Goal: Task Accomplishment & Management: Manage account settings

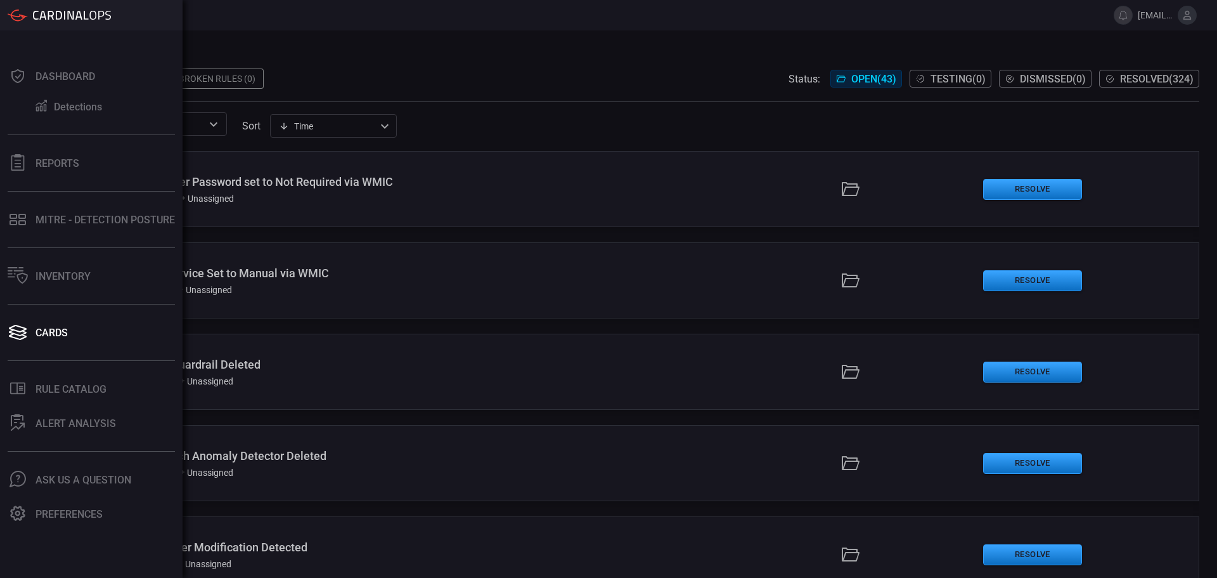
drag, startPoint x: 9, startPoint y: 383, endPoint x: 16, endPoint y: 412, distance: 29.4
click at [12, 390] on div ".st0_rule_catalog_icon{fill: currentColor;}" at bounding box center [18, 389] width 20 height 18
click at [16, 408] on div "Dashboard Detections Reports MITRE - Detection Posture Inventory Cards .st0_rul…" at bounding box center [91, 303] width 183 height 547
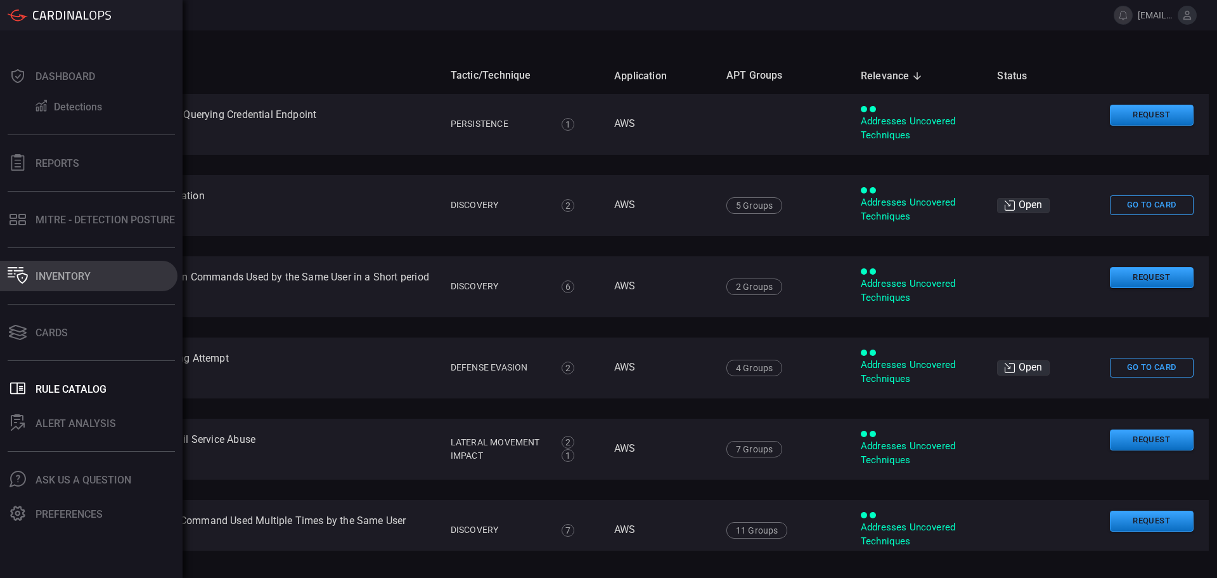
click at [68, 273] on div "Inventory" at bounding box center [63, 276] width 55 height 12
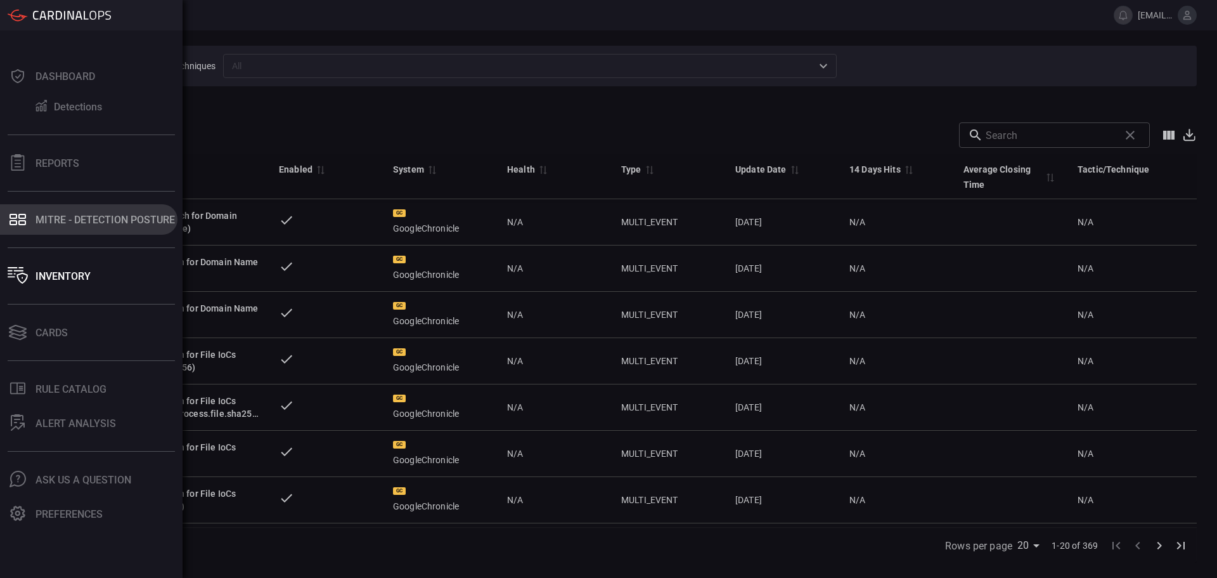
click at [49, 226] on button "MITRE - Detection Posture" at bounding box center [89, 219] width 178 height 30
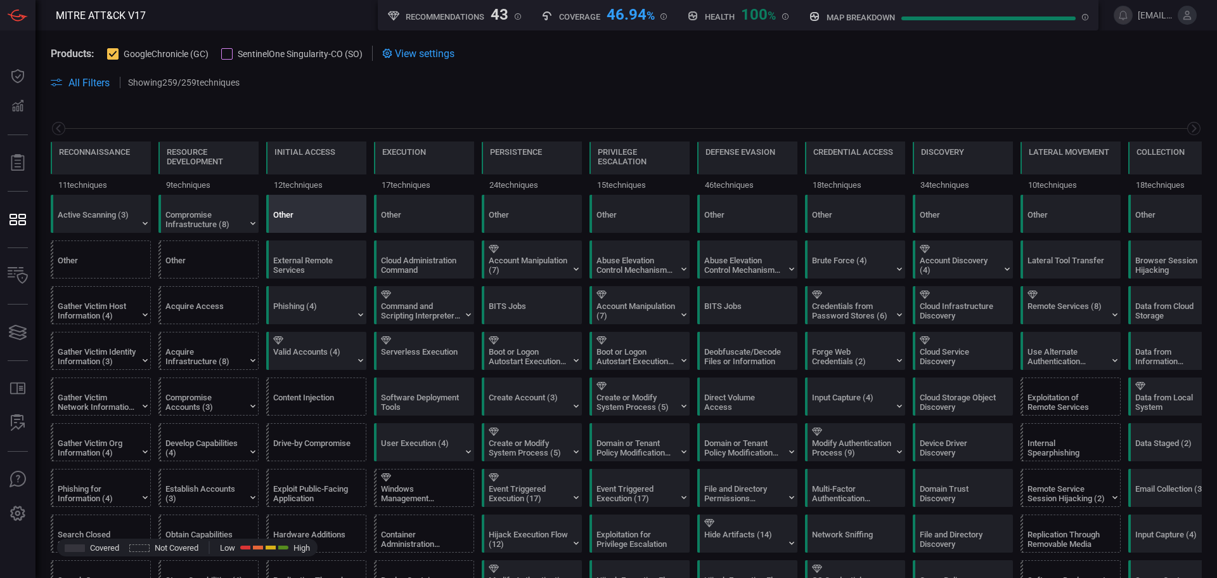
scroll to position [0, 166]
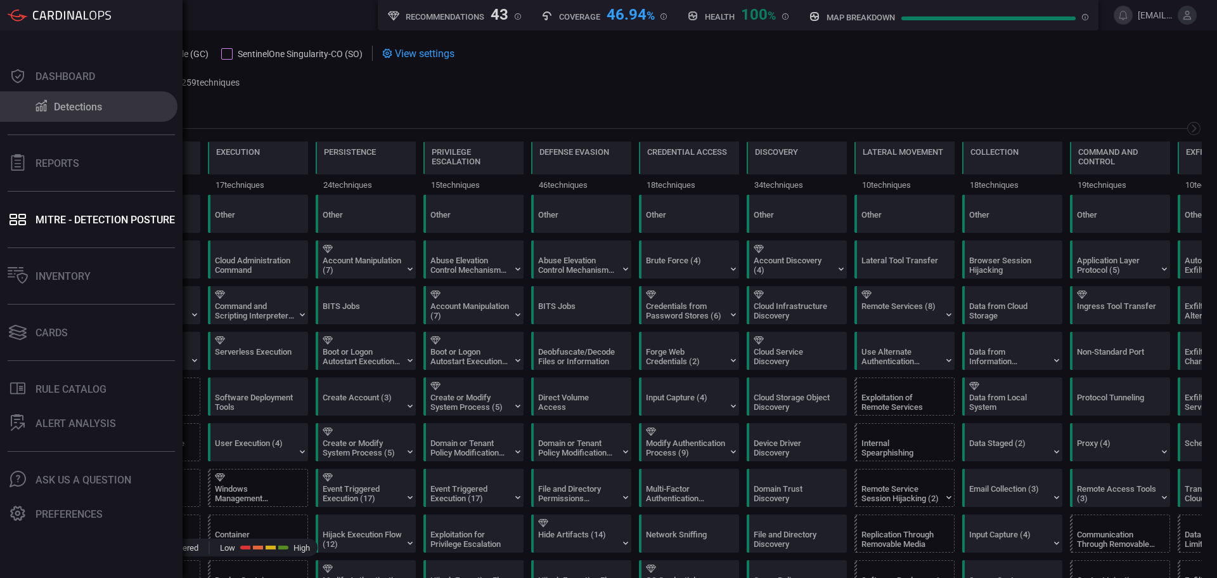
click at [94, 109] on div "Detections" at bounding box center [78, 107] width 48 height 12
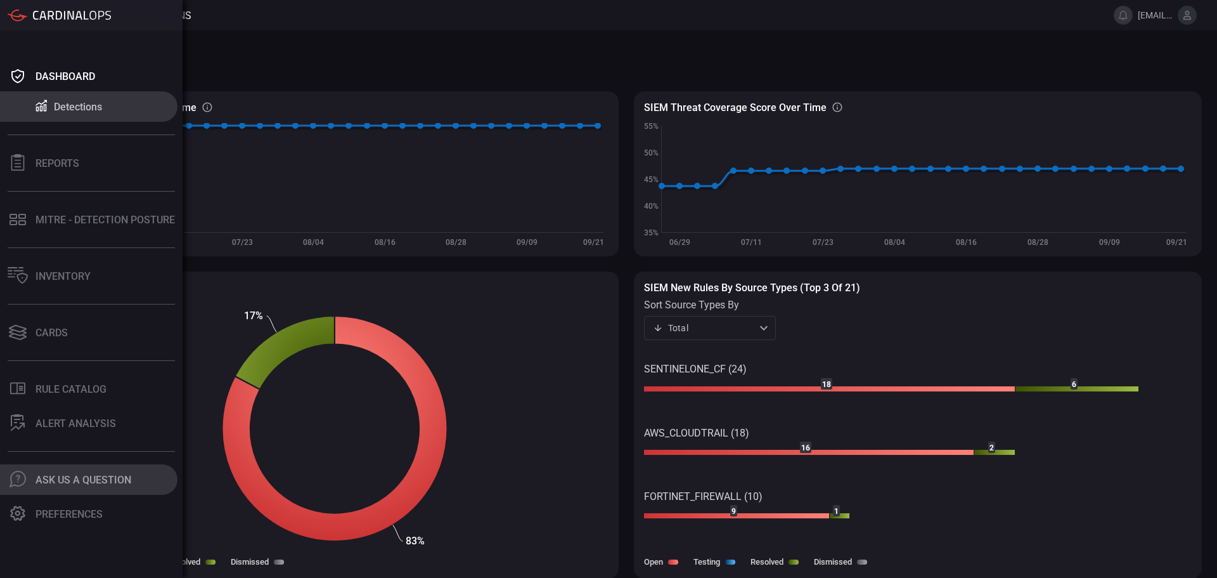
scroll to position [1, 0]
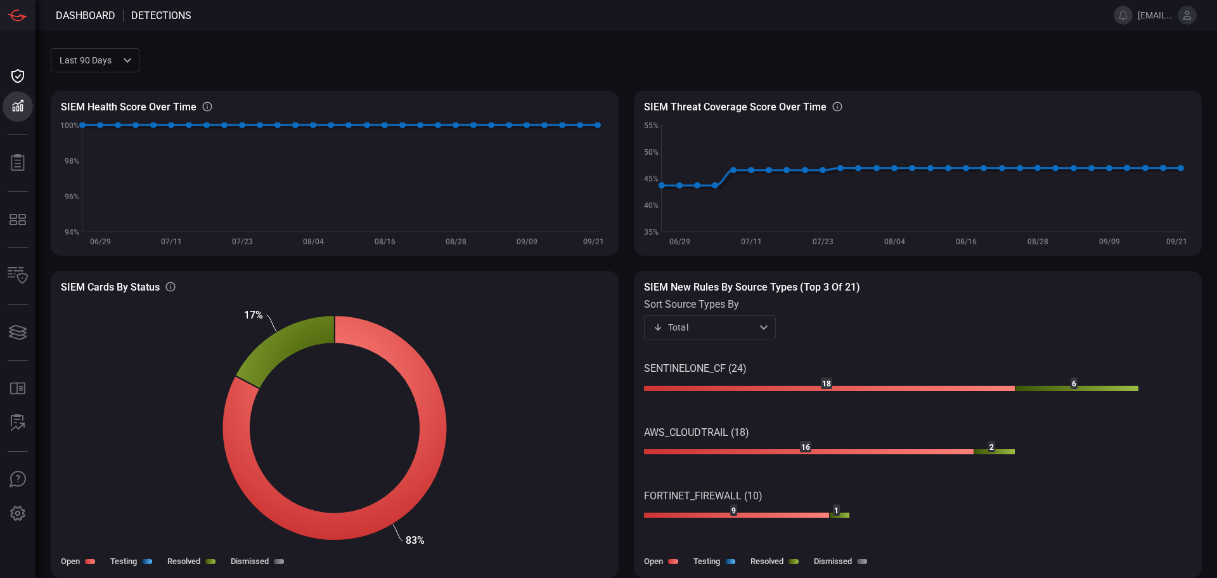
click at [295, 53] on span at bounding box center [670, 60] width 1063 height 30
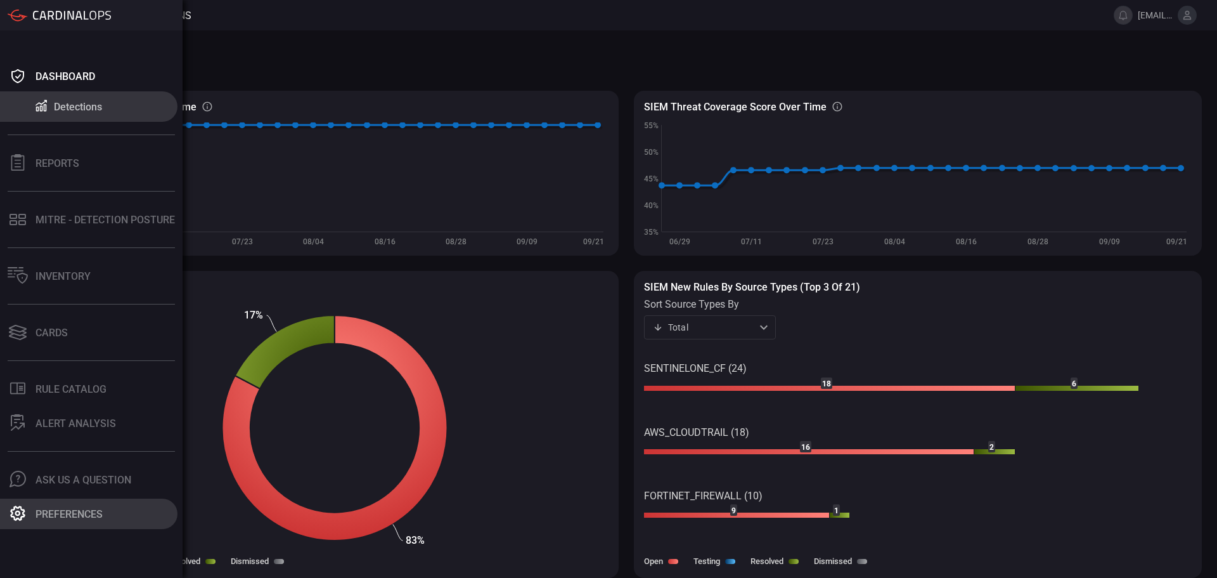
click at [90, 509] on div "Preferences" at bounding box center [69, 514] width 67 height 12
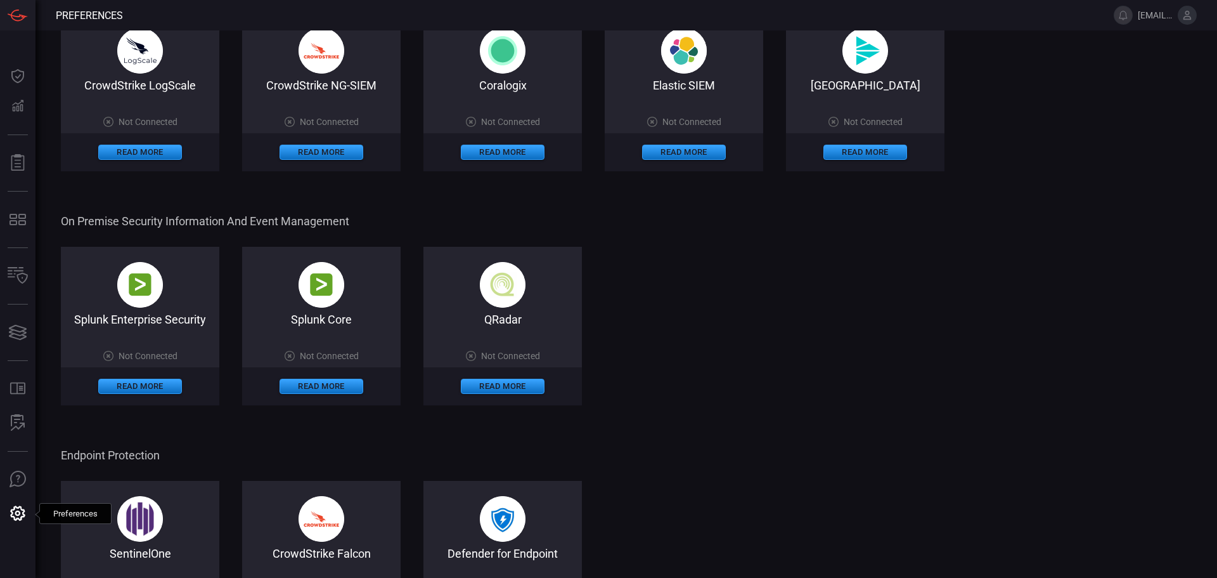
scroll to position [317, 0]
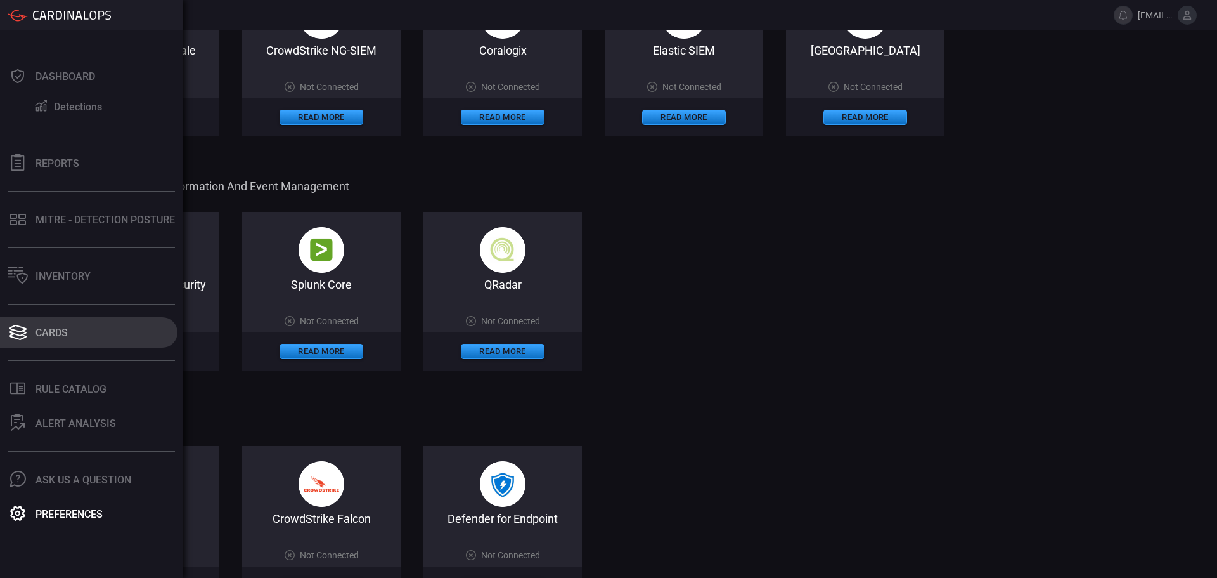
drag, startPoint x: 78, startPoint y: 332, endPoint x: 57, endPoint y: 334, distance: 21.1
click at [57, 334] on div "Cards" at bounding box center [52, 333] width 32 height 12
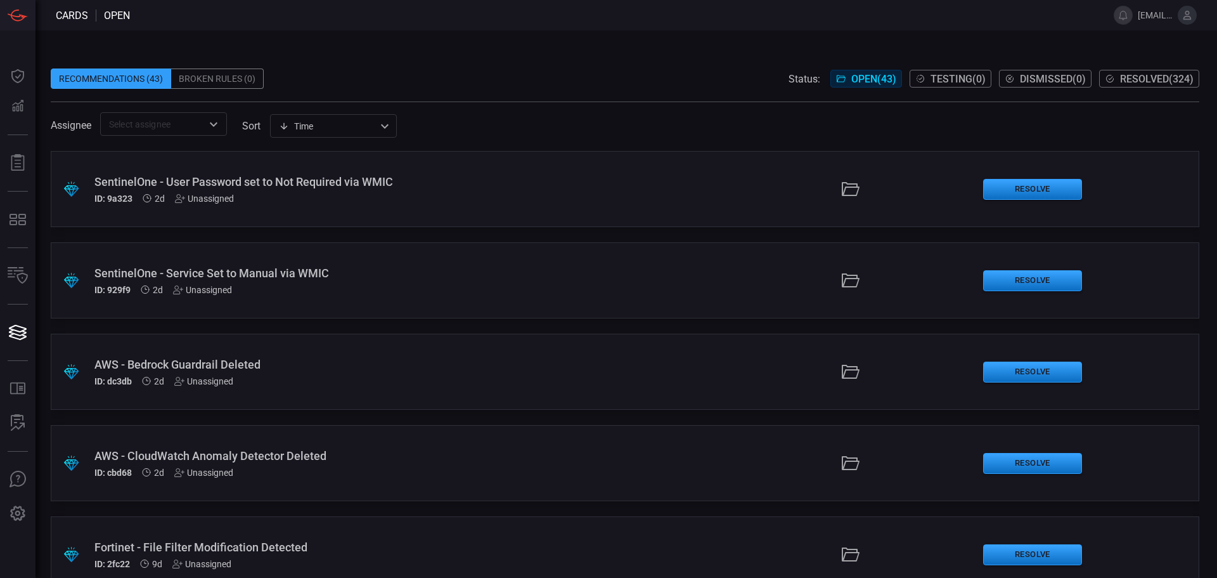
type button "/cards"
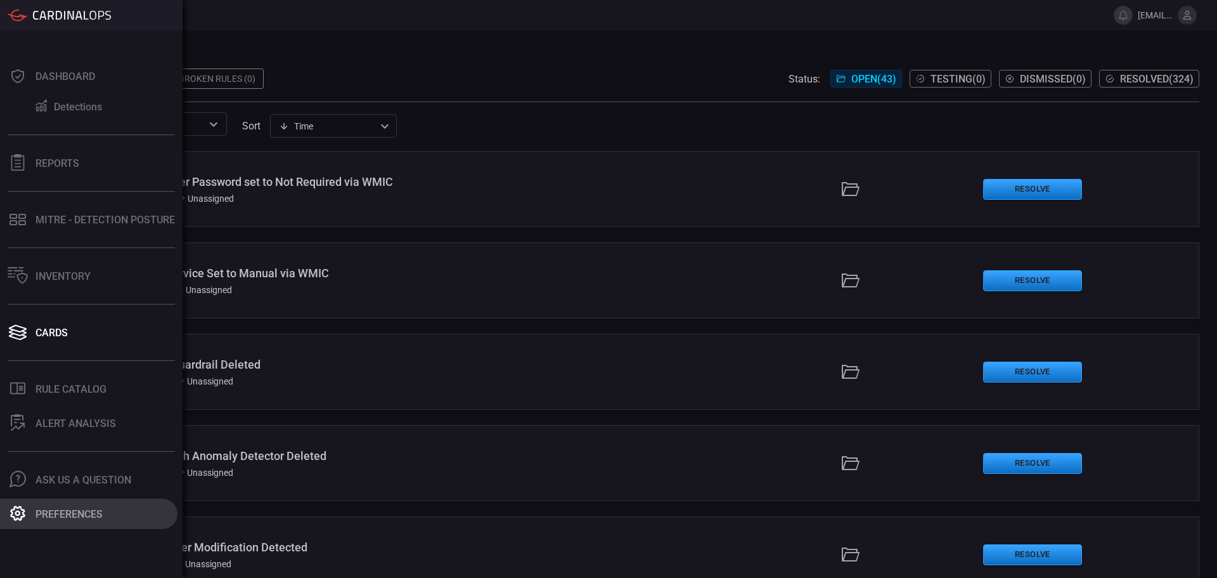
click at [85, 517] on div "Preferences" at bounding box center [69, 514] width 67 height 12
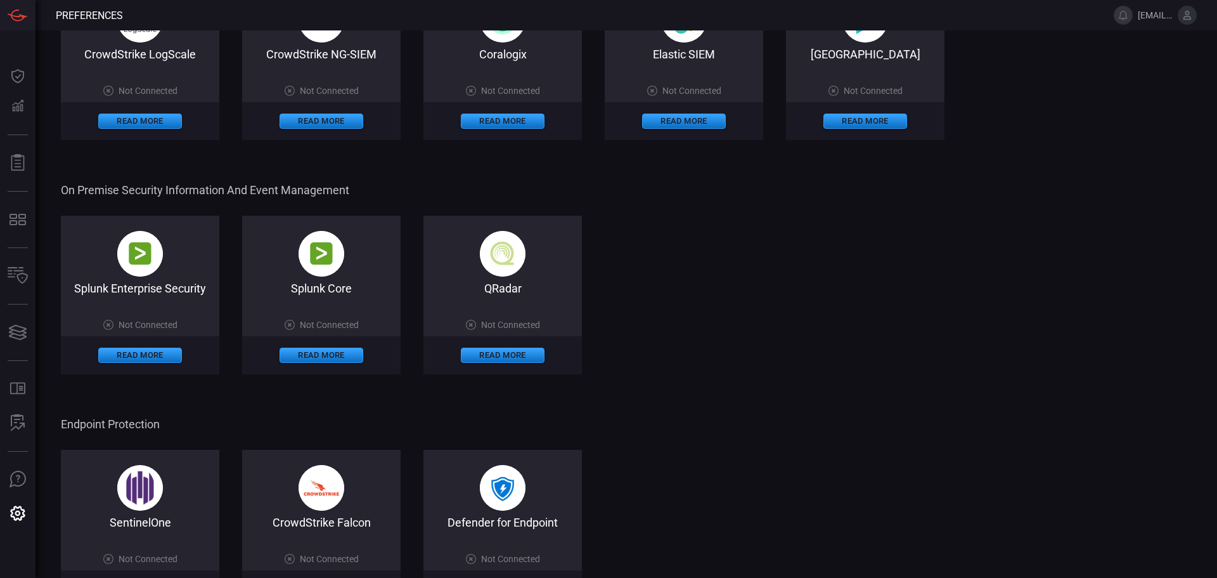
scroll to position [380, 0]
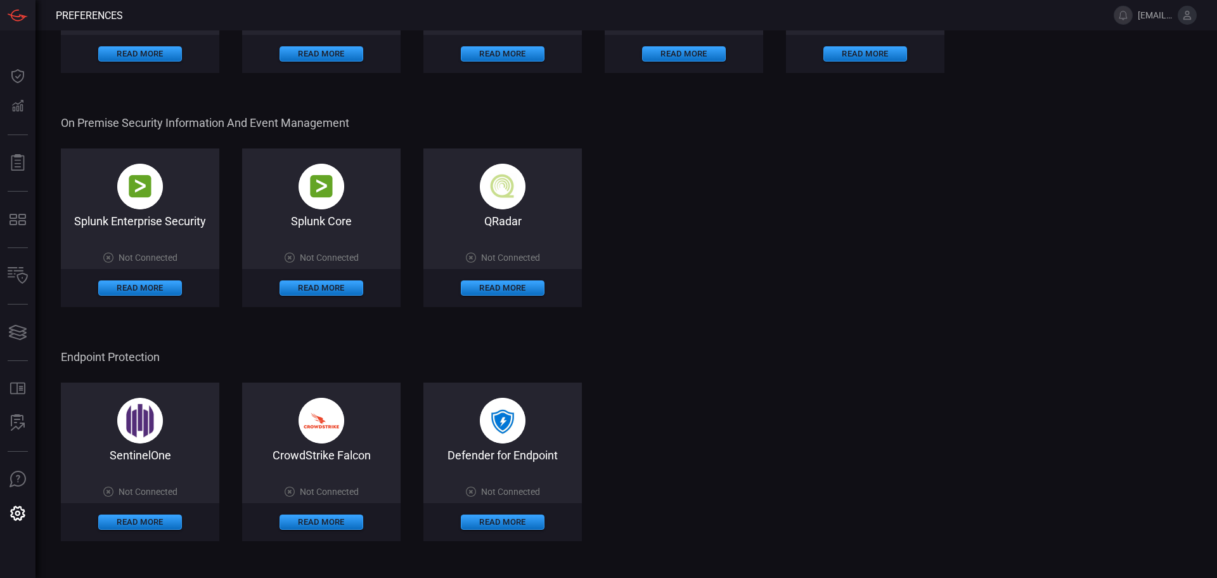
click at [148, 423] on img at bounding box center [140, 421] width 46 height 46
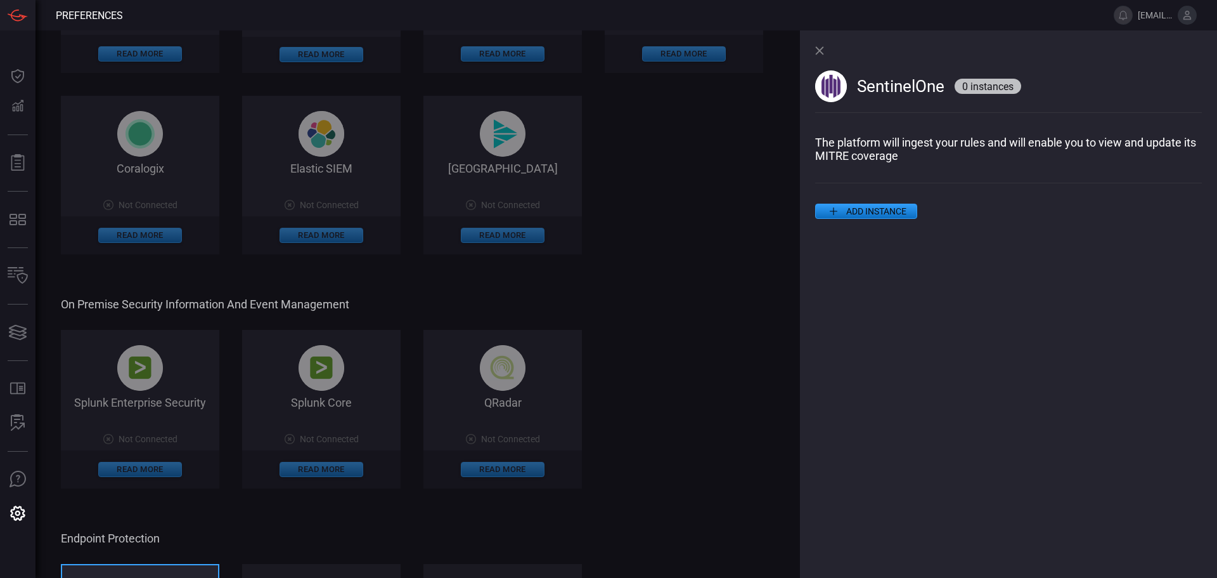
click at [822, 49] on icon at bounding box center [819, 50] width 8 height 8
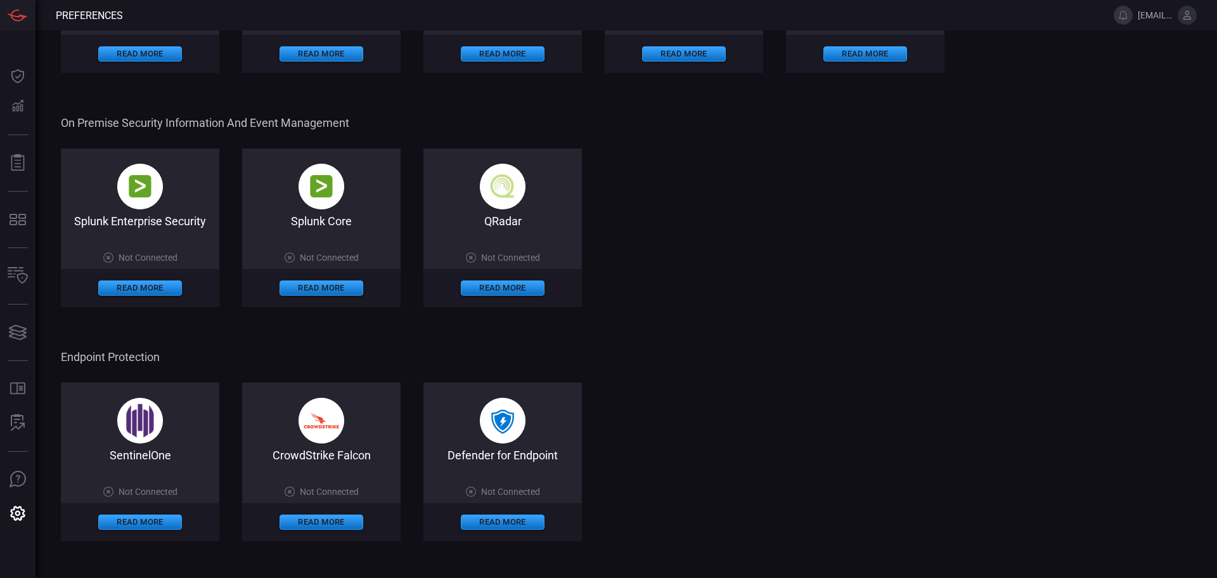
click at [137, 437] on img at bounding box center [140, 421] width 46 height 46
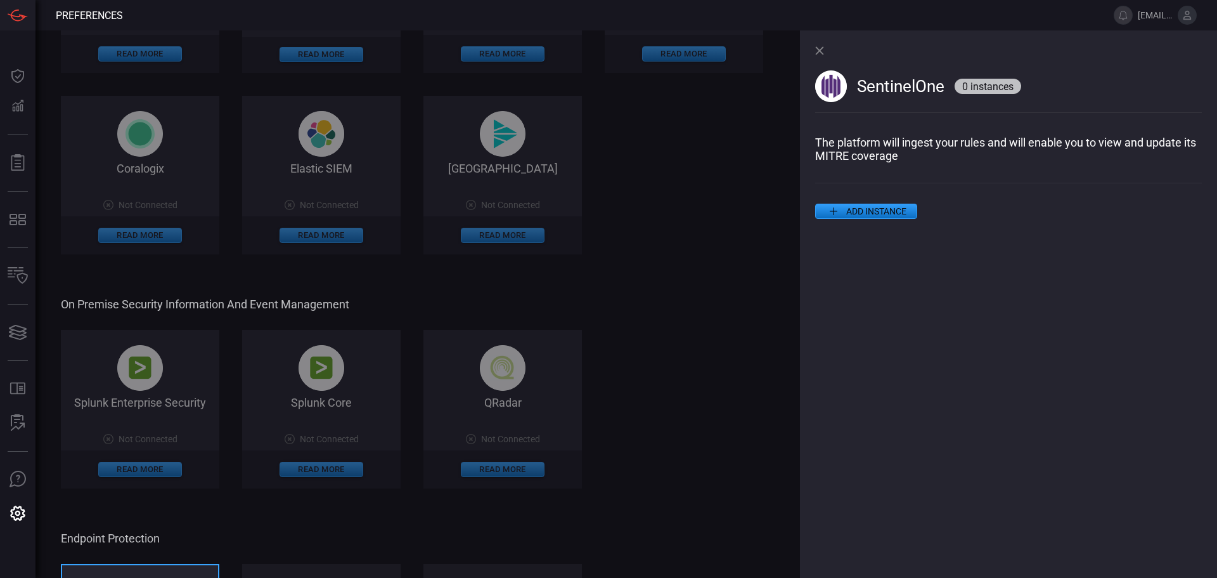
click at [860, 214] on button "ADD INSTANCE" at bounding box center [866, 211] width 102 height 15
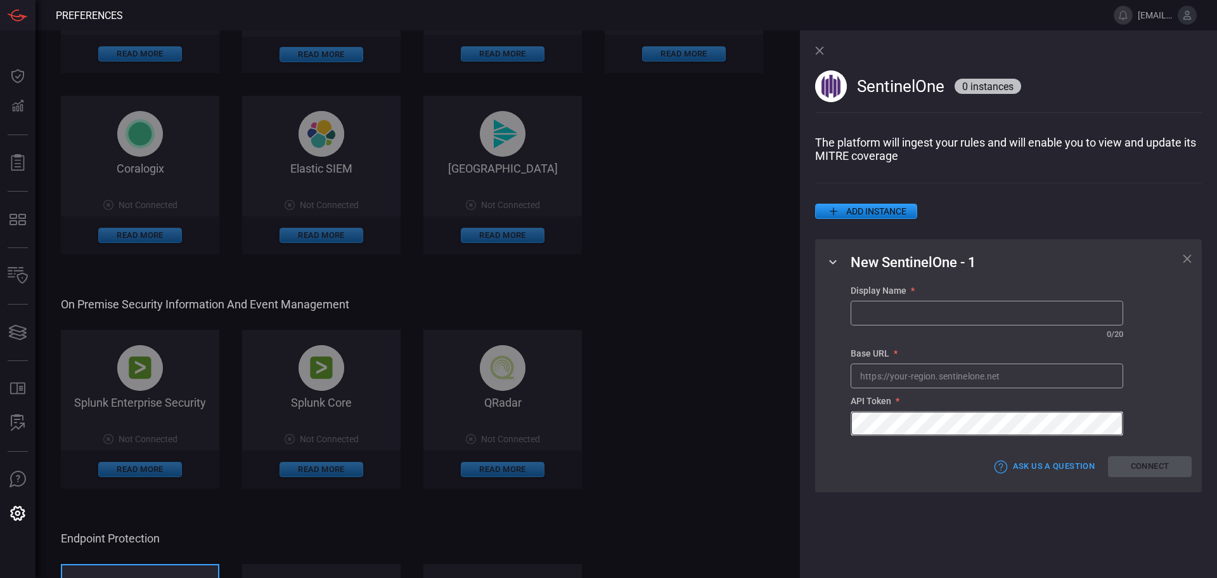
type input "[EMAIL_ADDRESS][DOMAIN_NAME]"
click at [703, 265] on div "Cloud Security Information and Event Management Splunk Enterprise Security on C…" at bounding box center [436, 328] width 751 height 1291
click at [684, 306] on span "On Premise Security Information and Event Management" at bounding box center [435, 303] width 748 height 13
click at [819, 50] on icon at bounding box center [819, 50] width 8 height 8
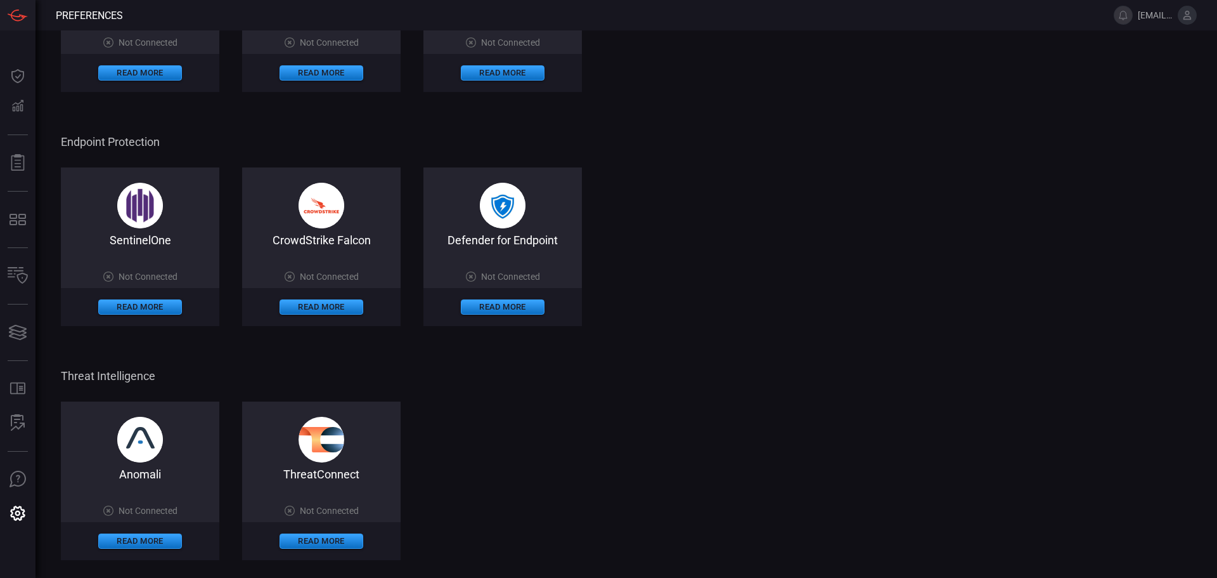
scroll to position [598, 0]
click at [140, 538] on button "Read More" at bounding box center [140, 540] width 84 height 15
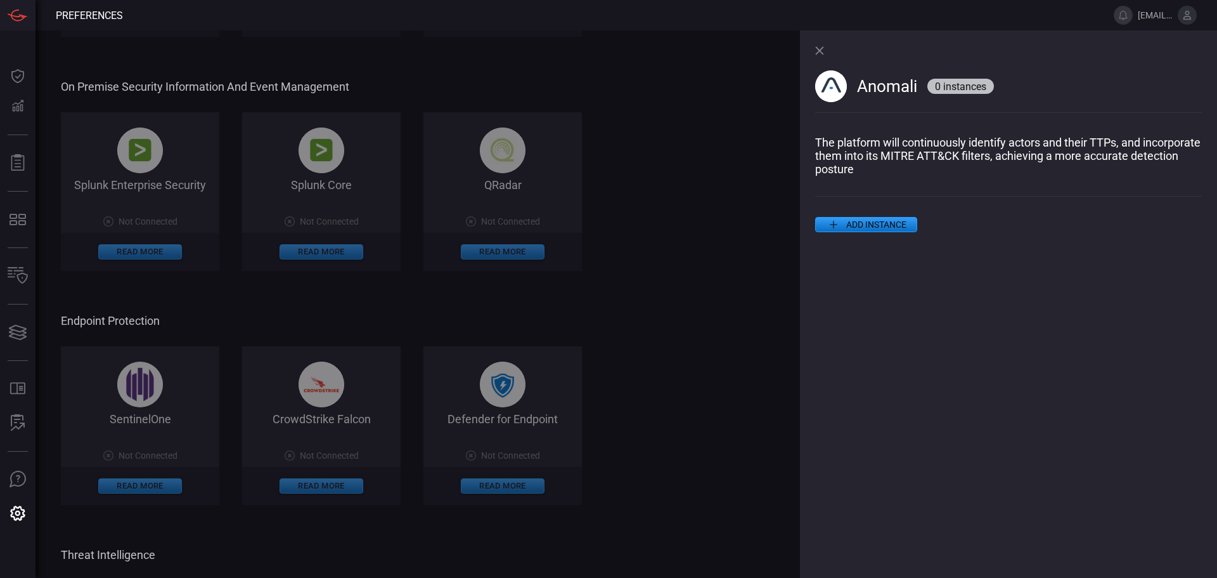
click at [815, 48] on icon at bounding box center [819, 50] width 9 height 9
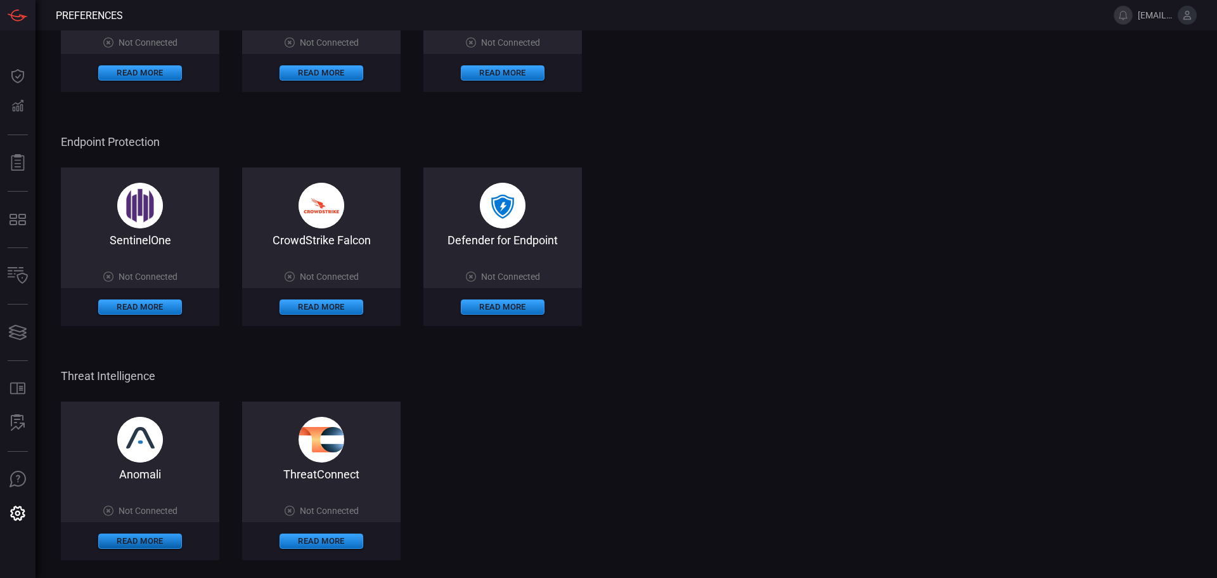
click at [155, 536] on button "Read More" at bounding box center [140, 540] width 84 height 15
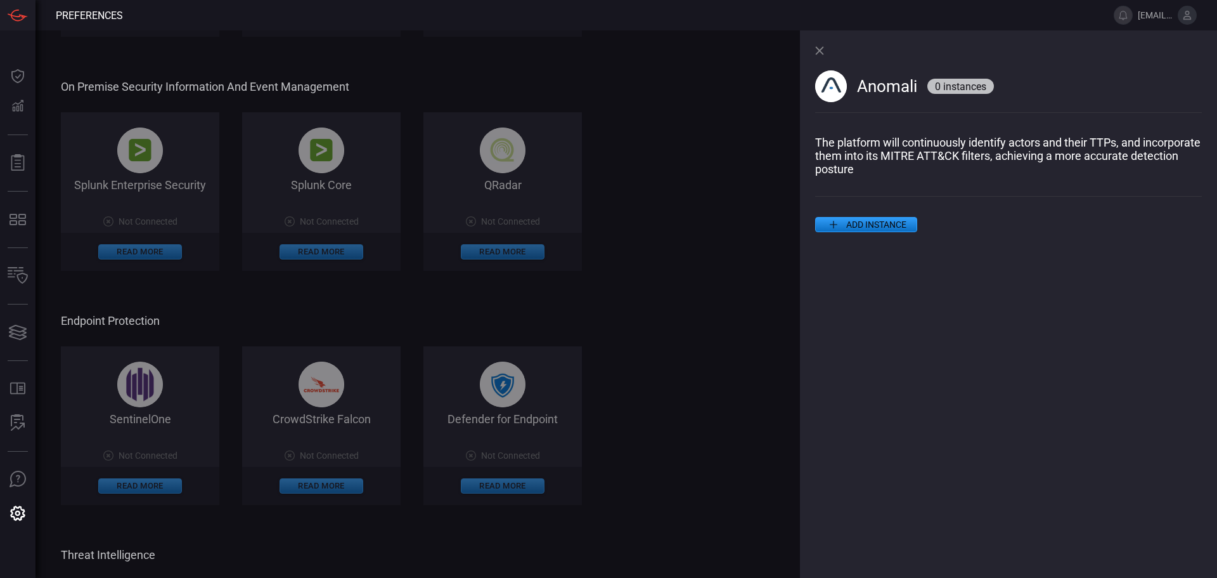
click at [817, 51] on icon at bounding box center [819, 50] width 9 height 9
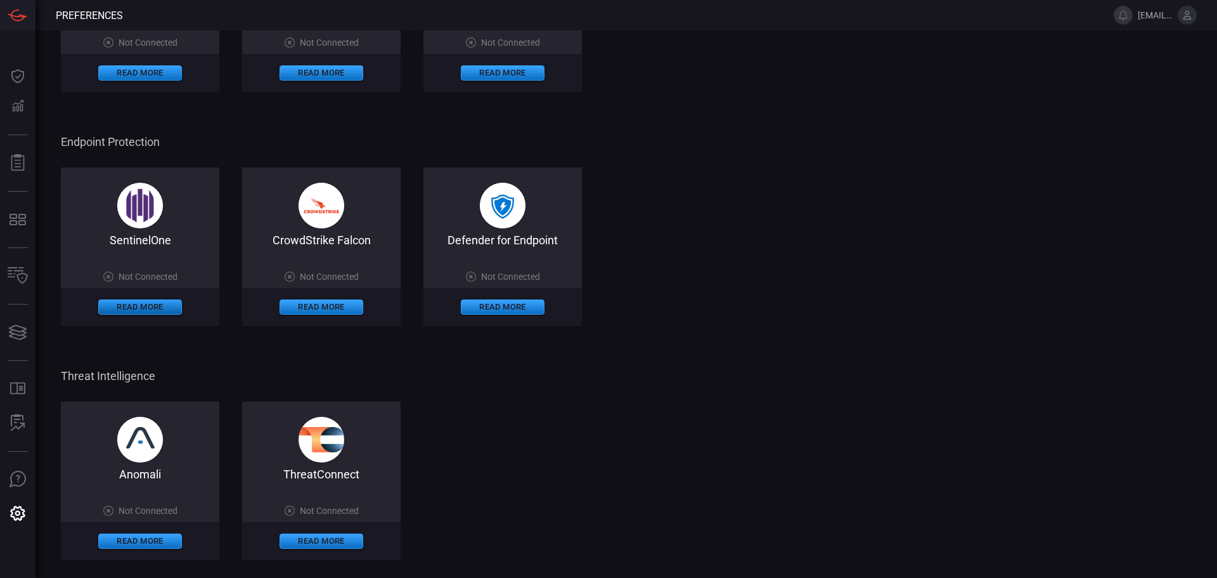
click at [153, 304] on button "Read More" at bounding box center [140, 306] width 84 height 15
